Goal: Find specific page/section: Find specific page/section

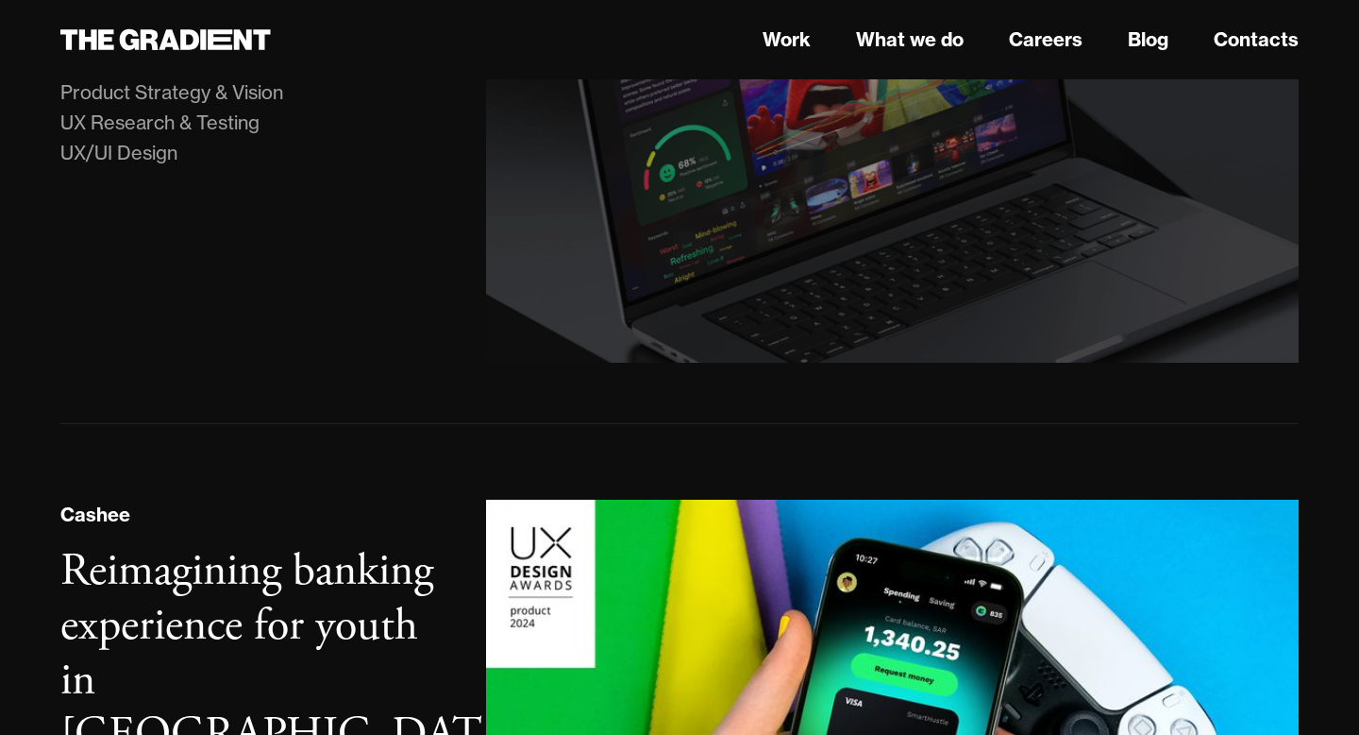
scroll to position [819, 0]
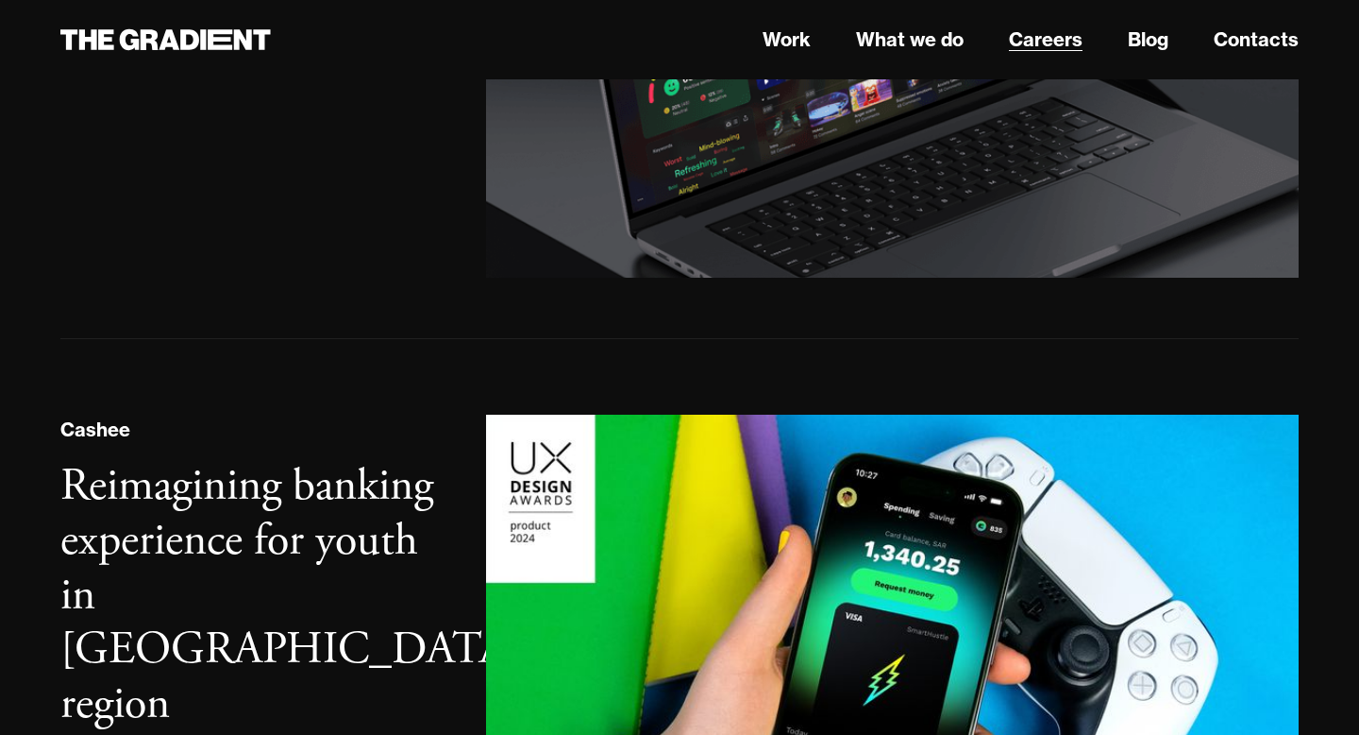
click at [1058, 33] on link "Careers" at bounding box center [1046, 39] width 74 height 28
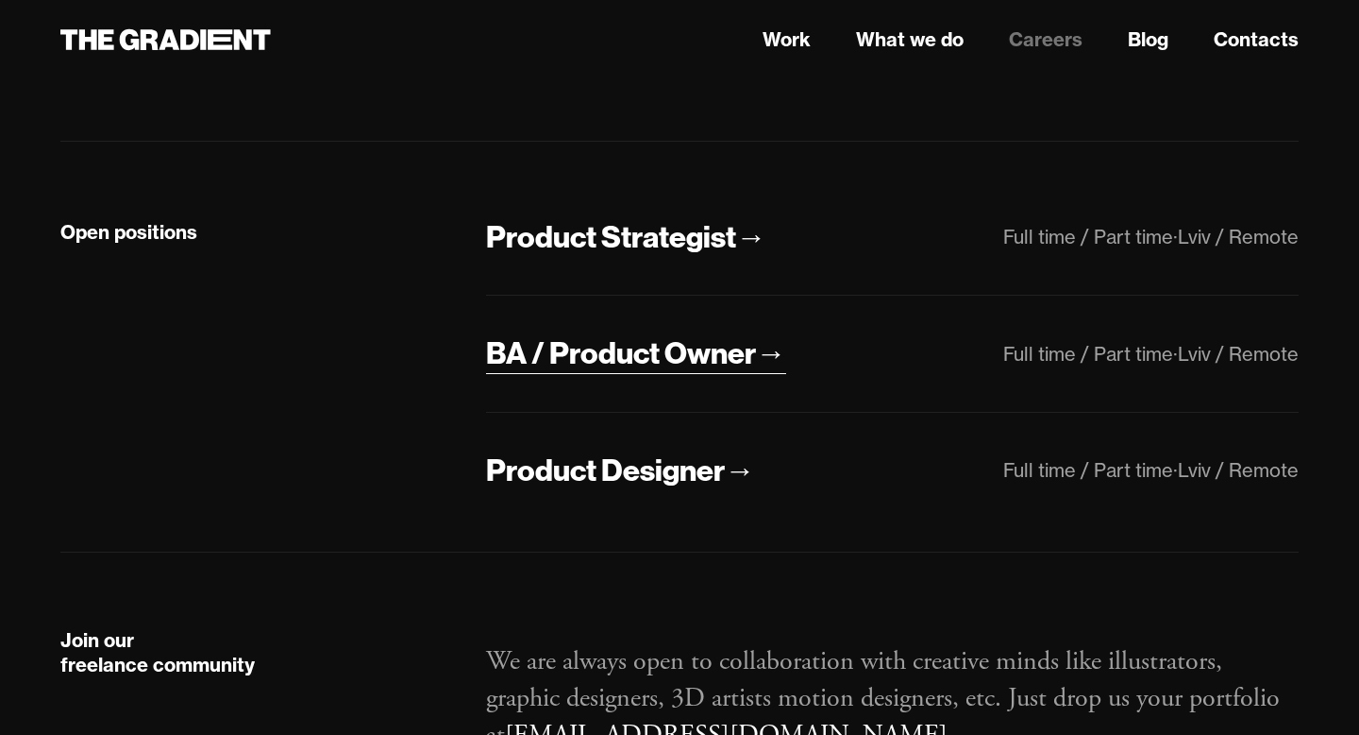
scroll to position [471, 0]
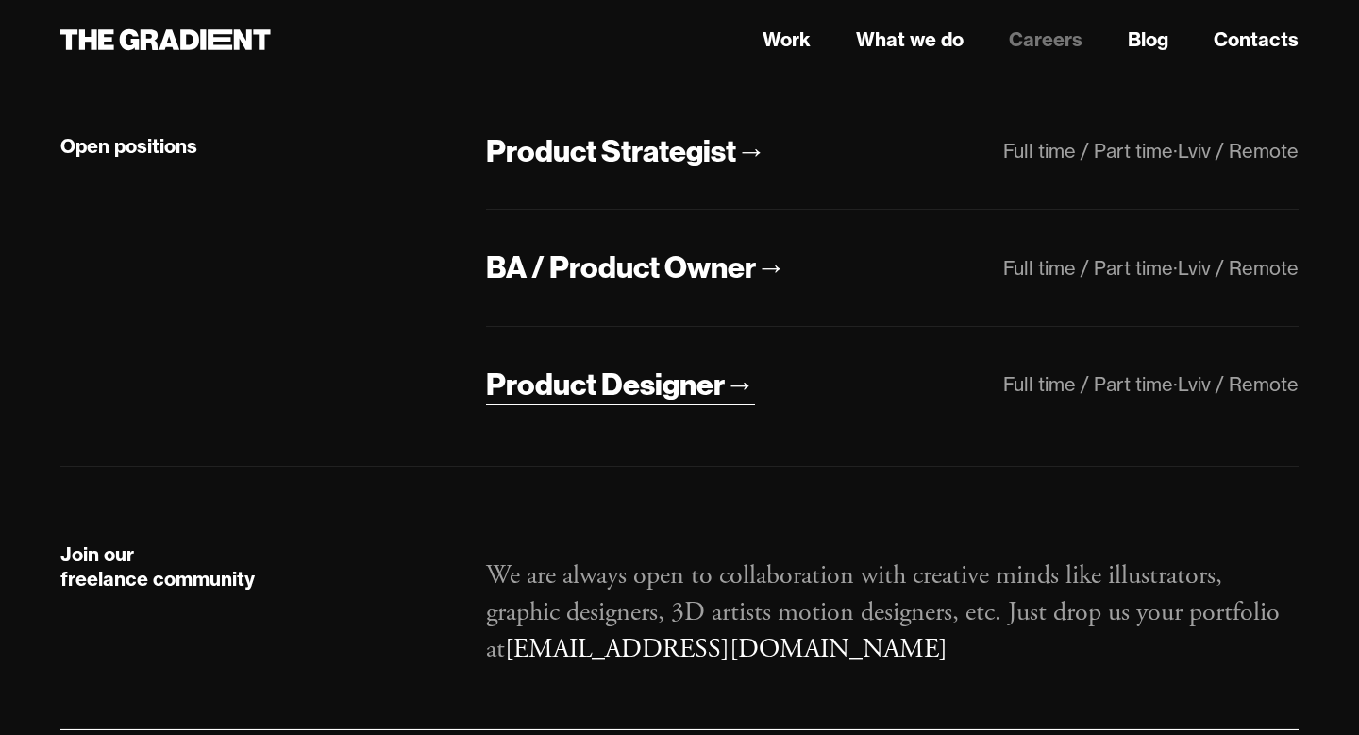
click at [647, 382] on div "Product Designer" at bounding box center [605, 384] width 239 height 40
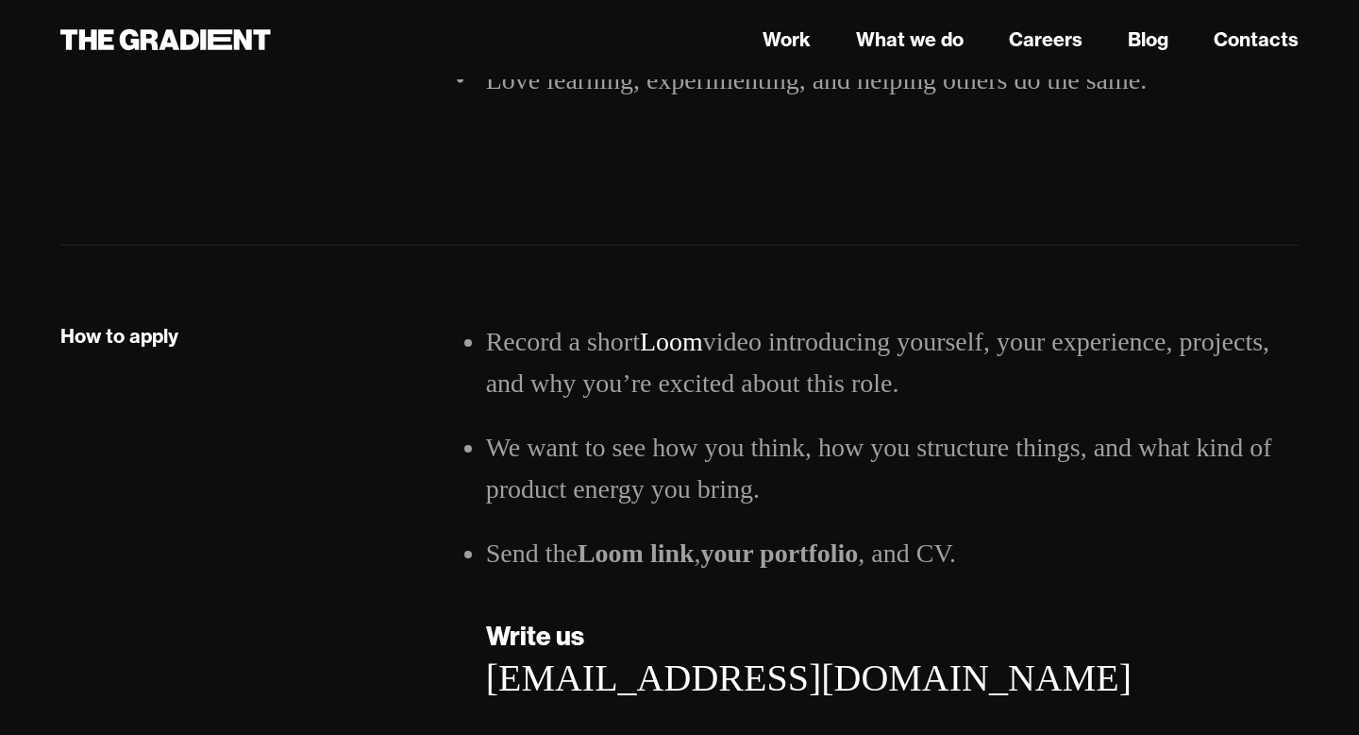
scroll to position [2784, 0]
